Goal: Information Seeking & Learning: Learn about a topic

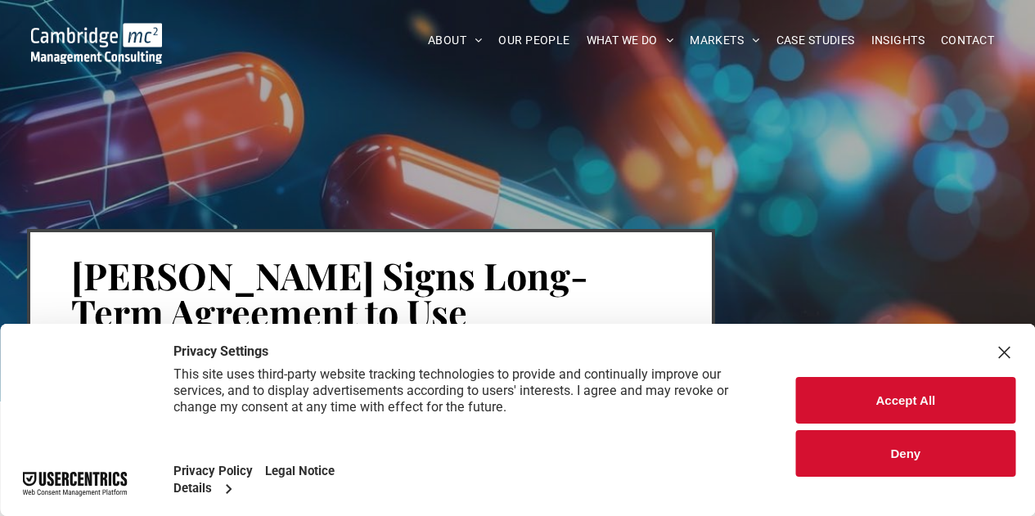
scroll to position [277, 0]
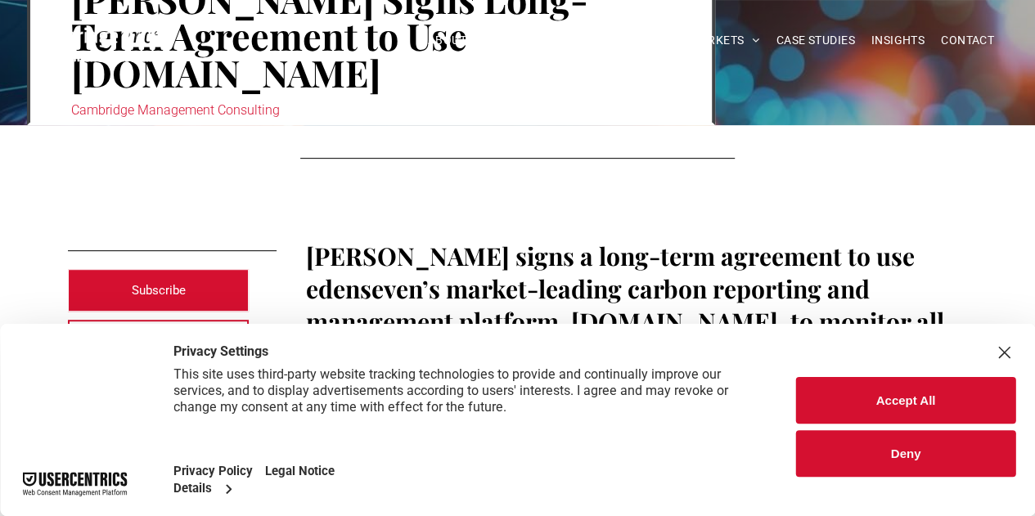
click at [1012, 351] on div "Close Layer" at bounding box center [1004, 352] width 23 height 23
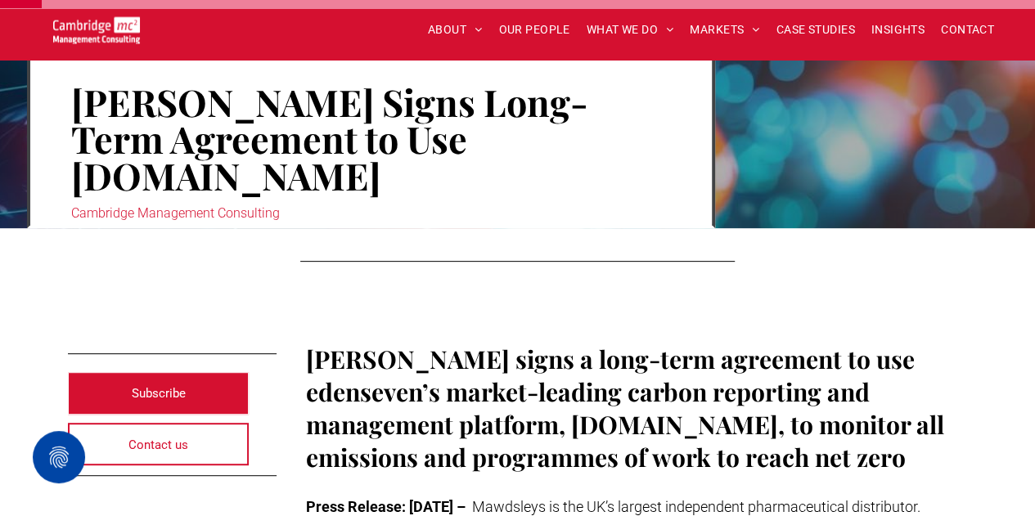
scroll to position [178, 0]
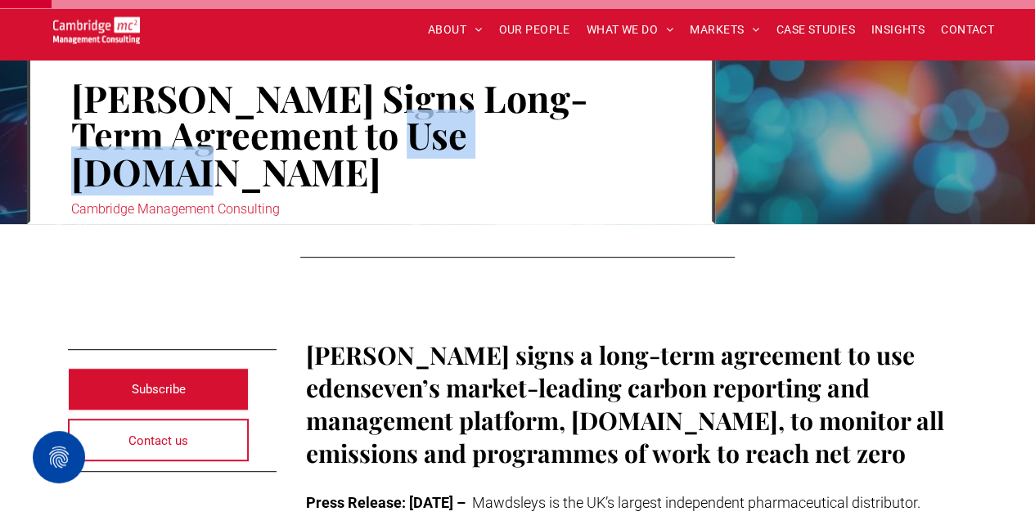
drag, startPoint x: 378, startPoint y: 142, endPoint x: 553, endPoint y: 145, distance: 175.2
click at [553, 145] on h1 "[PERSON_NAME] Signs Long-Term Agreement to Use [DOMAIN_NAME]" at bounding box center [371, 135] width 600 height 114
copy h1 "cero.earth"
